Goal: Register for event/course: Sign up to attend an event or enroll in a course

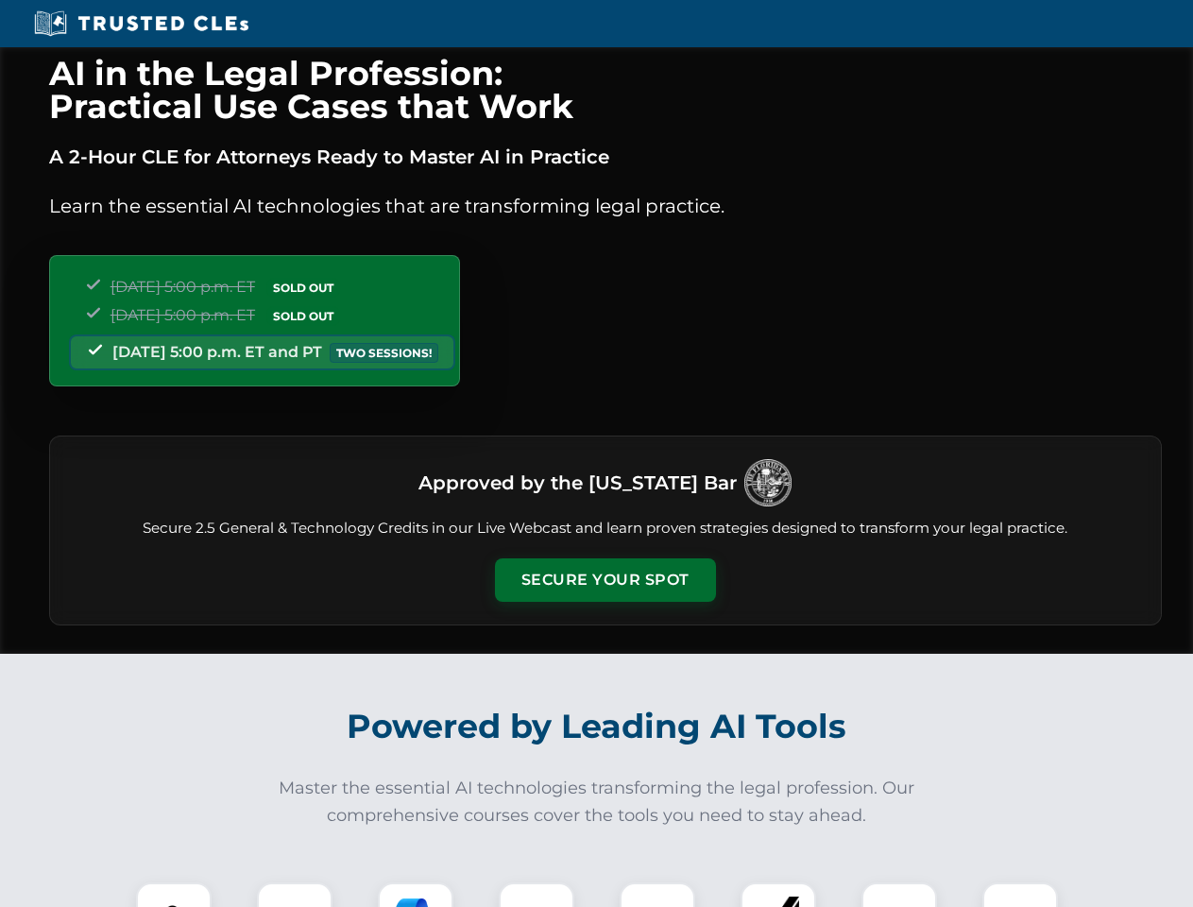
click at [604, 580] on button "Secure Your Spot" at bounding box center [605, 579] width 221 height 43
click at [174, 894] on img at bounding box center [173, 920] width 55 height 55
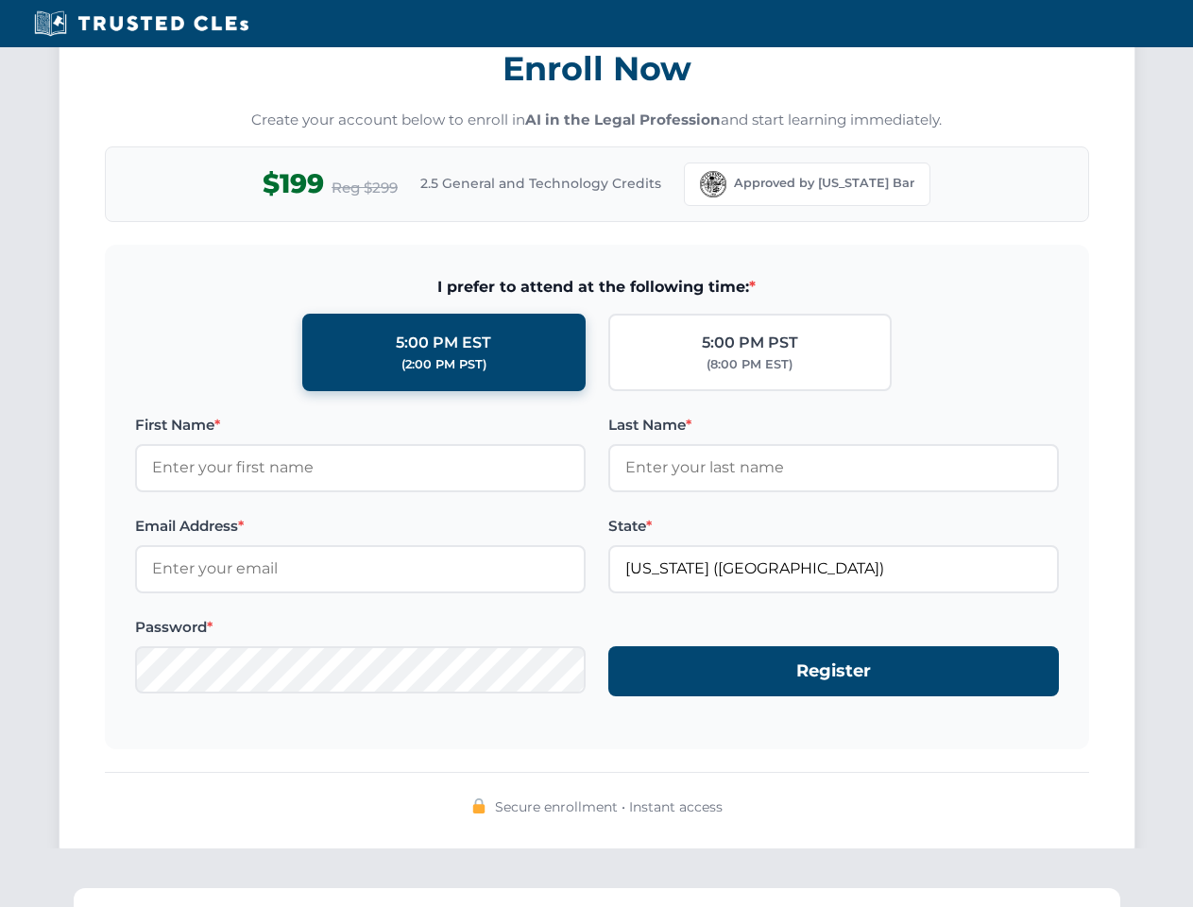
scroll to position [1854, 0]
